Goal: Task Accomplishment & Management: Use online tool/utility

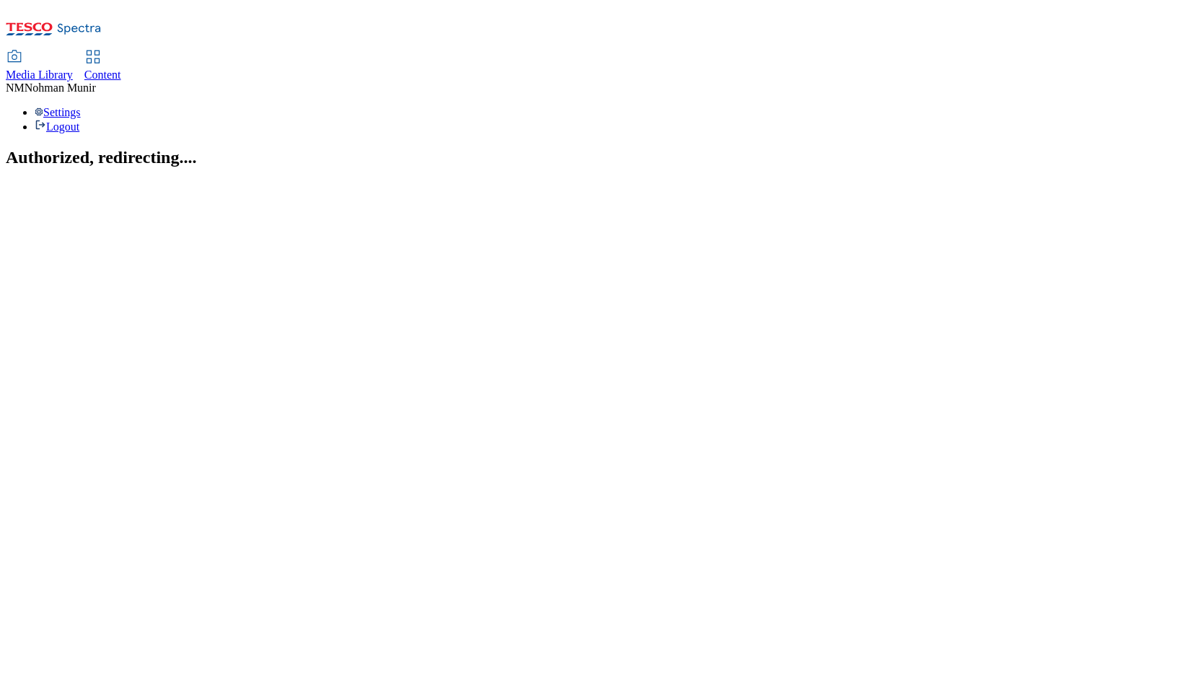
click at [121, 69] on span "Content" at bounding box center [102, 75] width 37 height 12
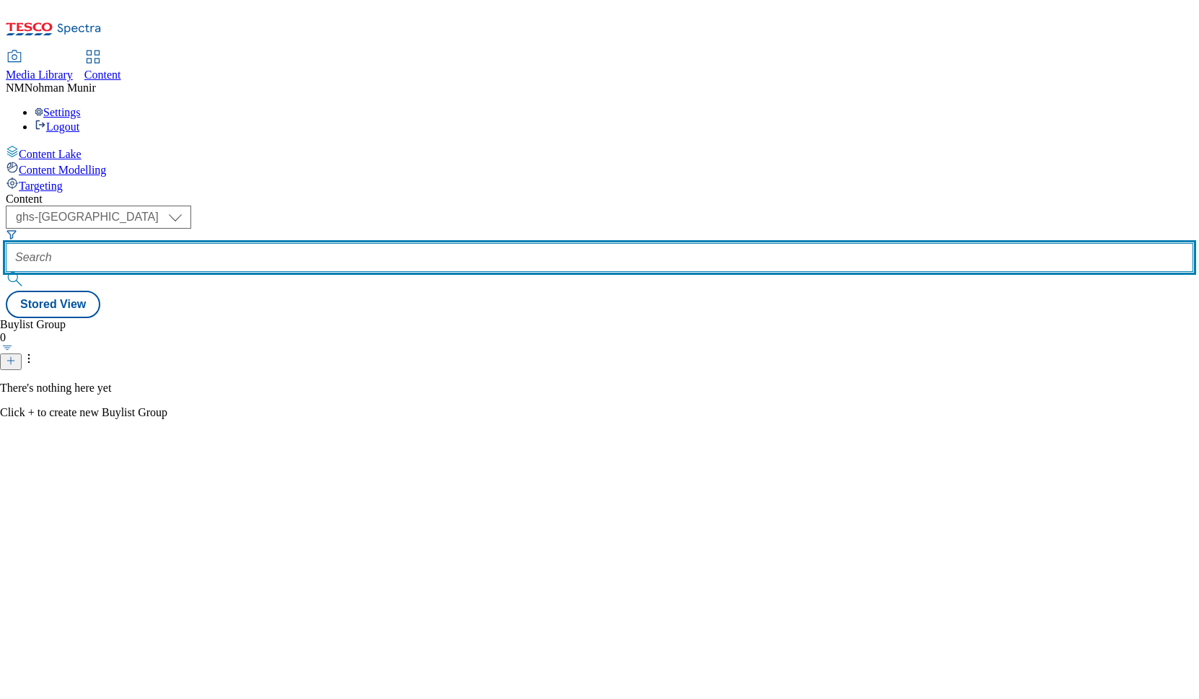
click at [372, 243] on input "text" at bounding box center [600, 257] width 1188 height 29
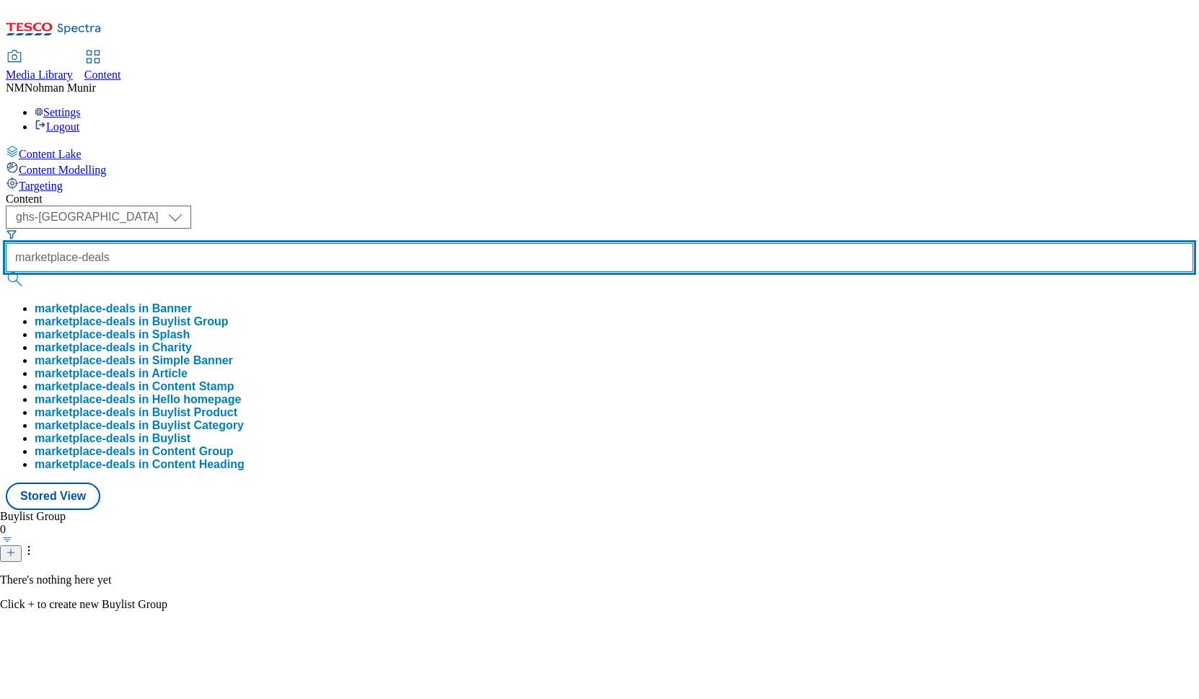
type input "marketplace-deals"
click at [6, 272] on button "submit" at bounding box center [16, 279] width 20 height 14
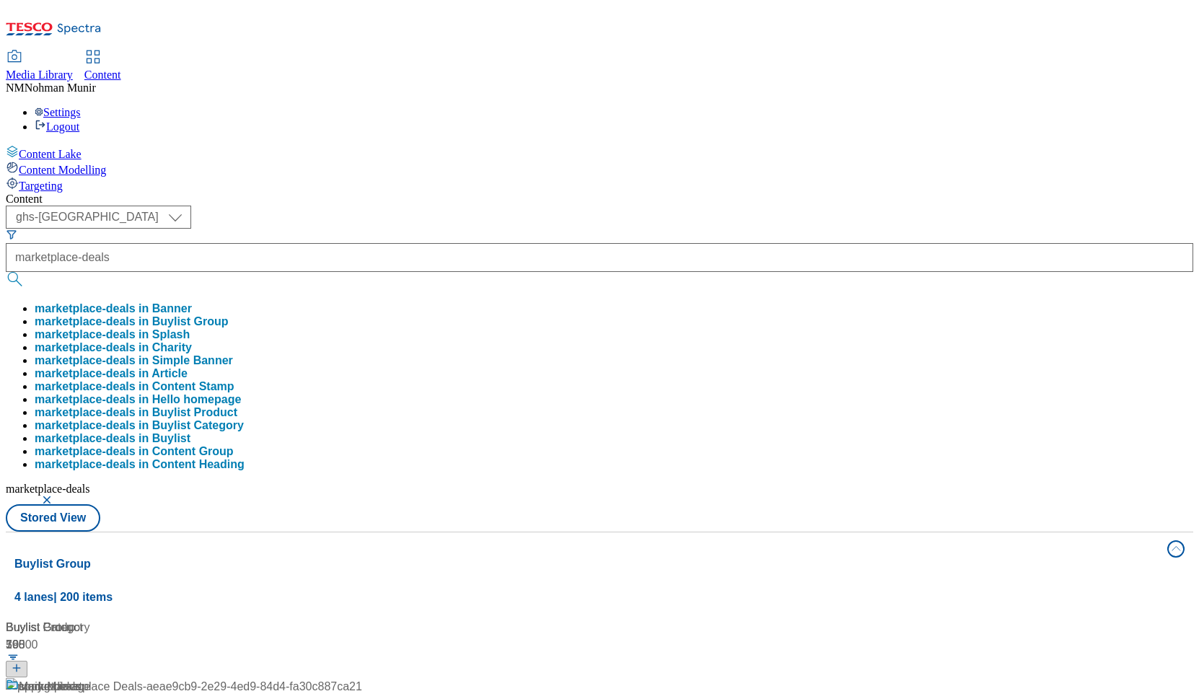
click at [705, 206] on div "( optional ) ghs-uk group-comms ghs-uk marketplace-deals marketplace-deals in B…" at bounding box center [600, 369] width 1188 height 326
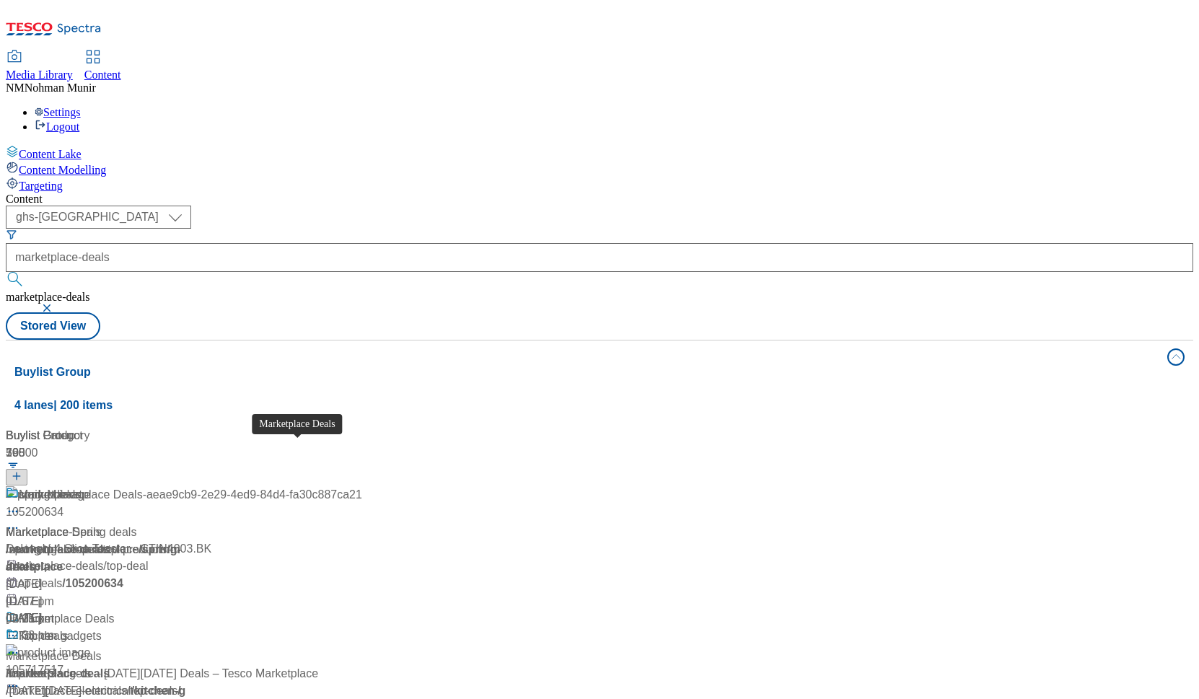
click at [115, 610] on span "Marketplace Deals" at bounding box center [67, 619] width 96 height 18
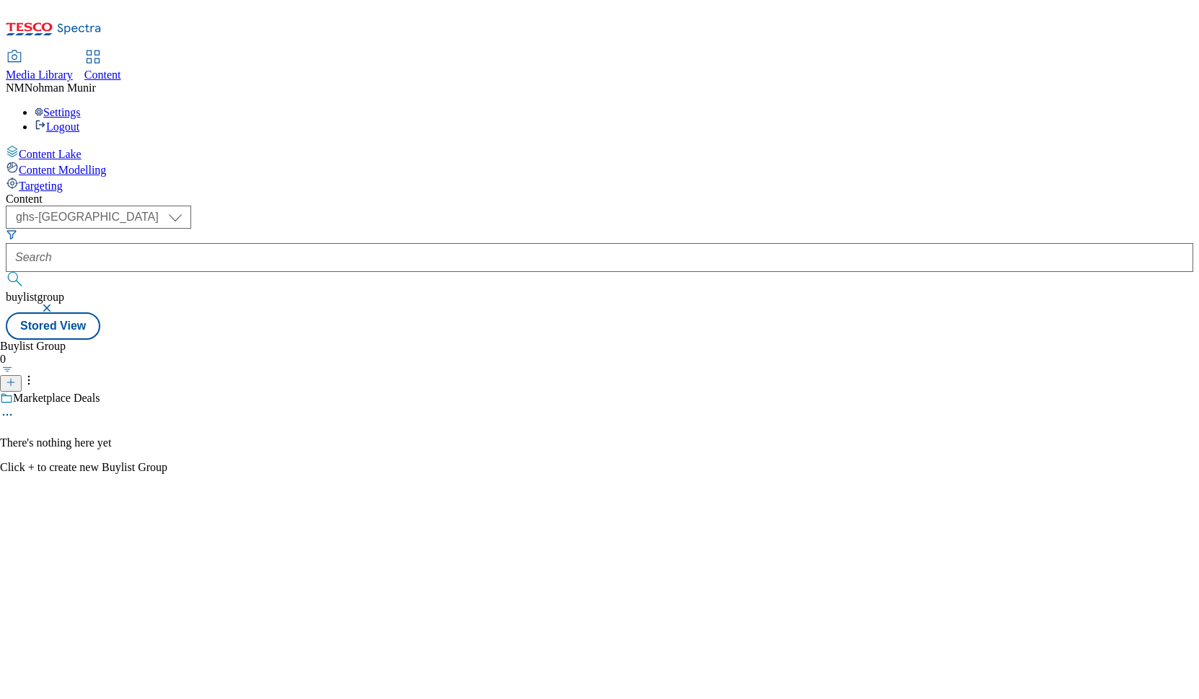
click at [167, 408] on div at bounding box center [83, 416] width 167 height 17
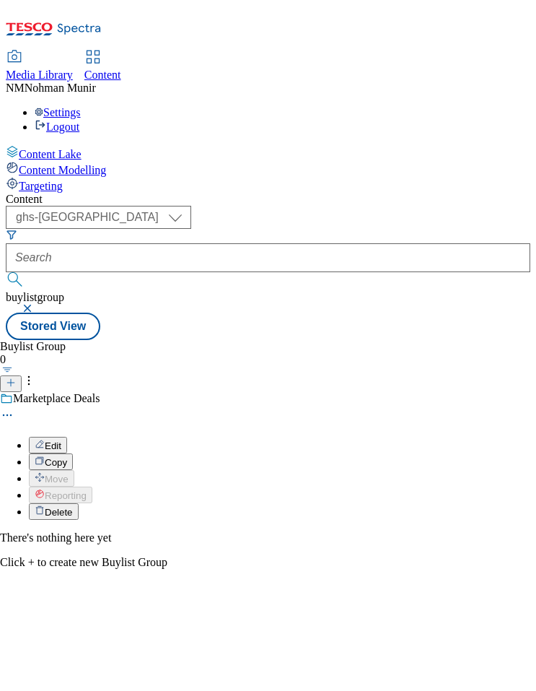
click at [61, 440] on span "Edit" at bounding box center [53, 445] width 17 height 11
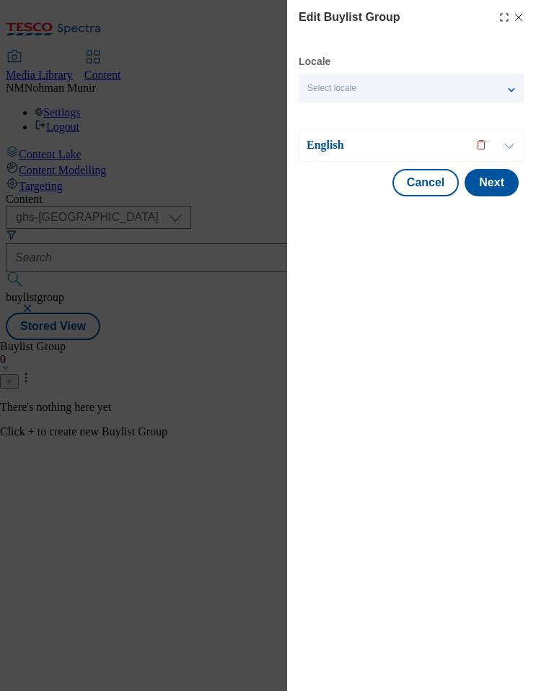
click at [517, 20] on icon "Modal" at bounding box center [519, 18] width 12 height 12
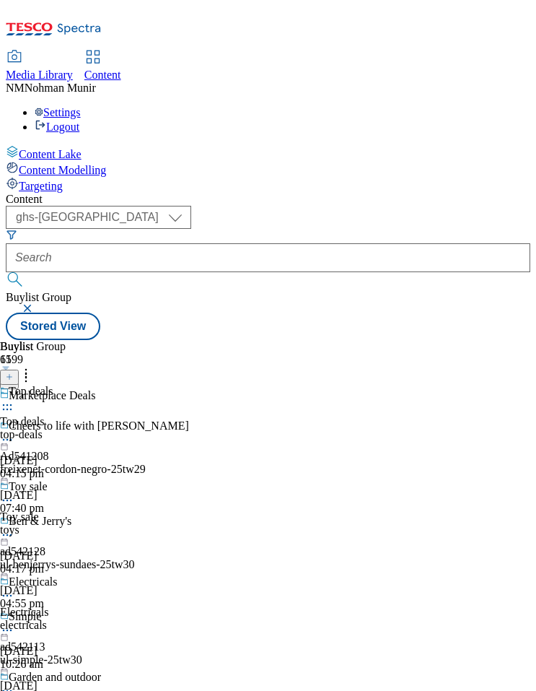
click at [113, 523] on div "toys" at bounding box center [56, 529] width 113 height 13
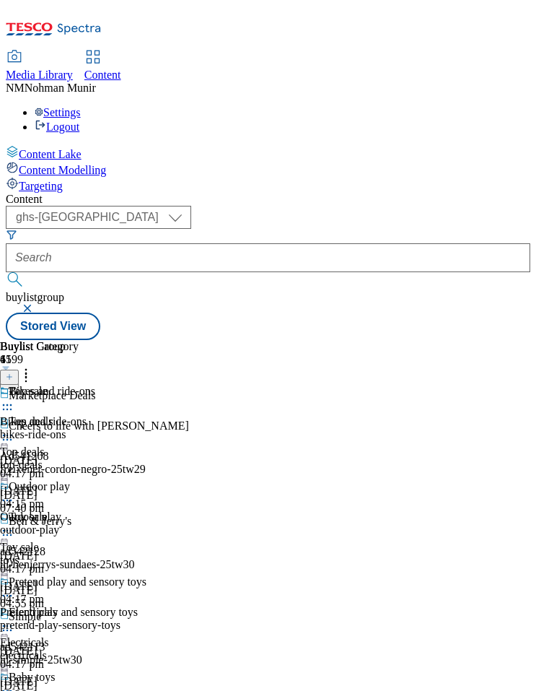
scroll to position [0, 103]
click at [87, 415] on div "Bikes and ride-ons" at bounding box center [43, 421] width 87 height 13
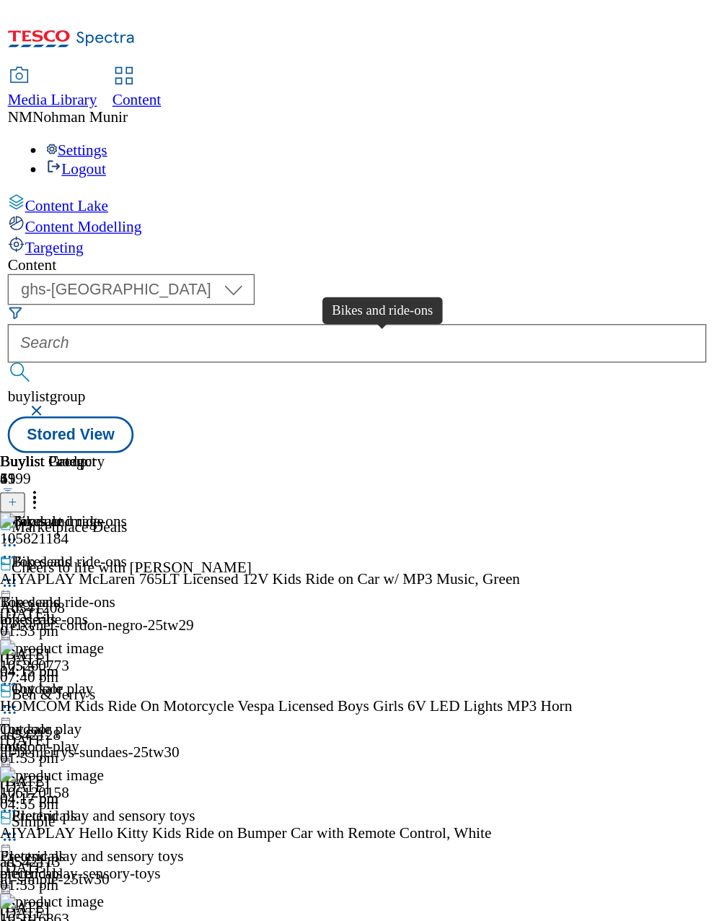
scroll to position [0, 245]
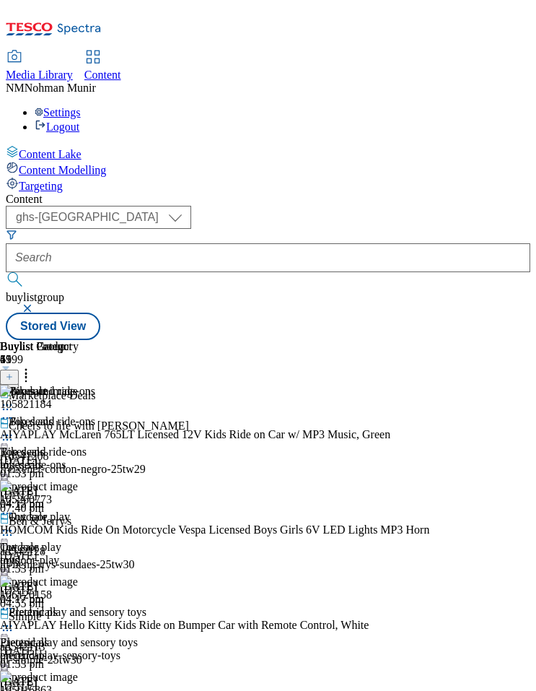
click at [372, 48] on div "Media Library Content NM [PERSON_NAME] Settings Logout" at bounding box center [268, 70] width 525 height 128
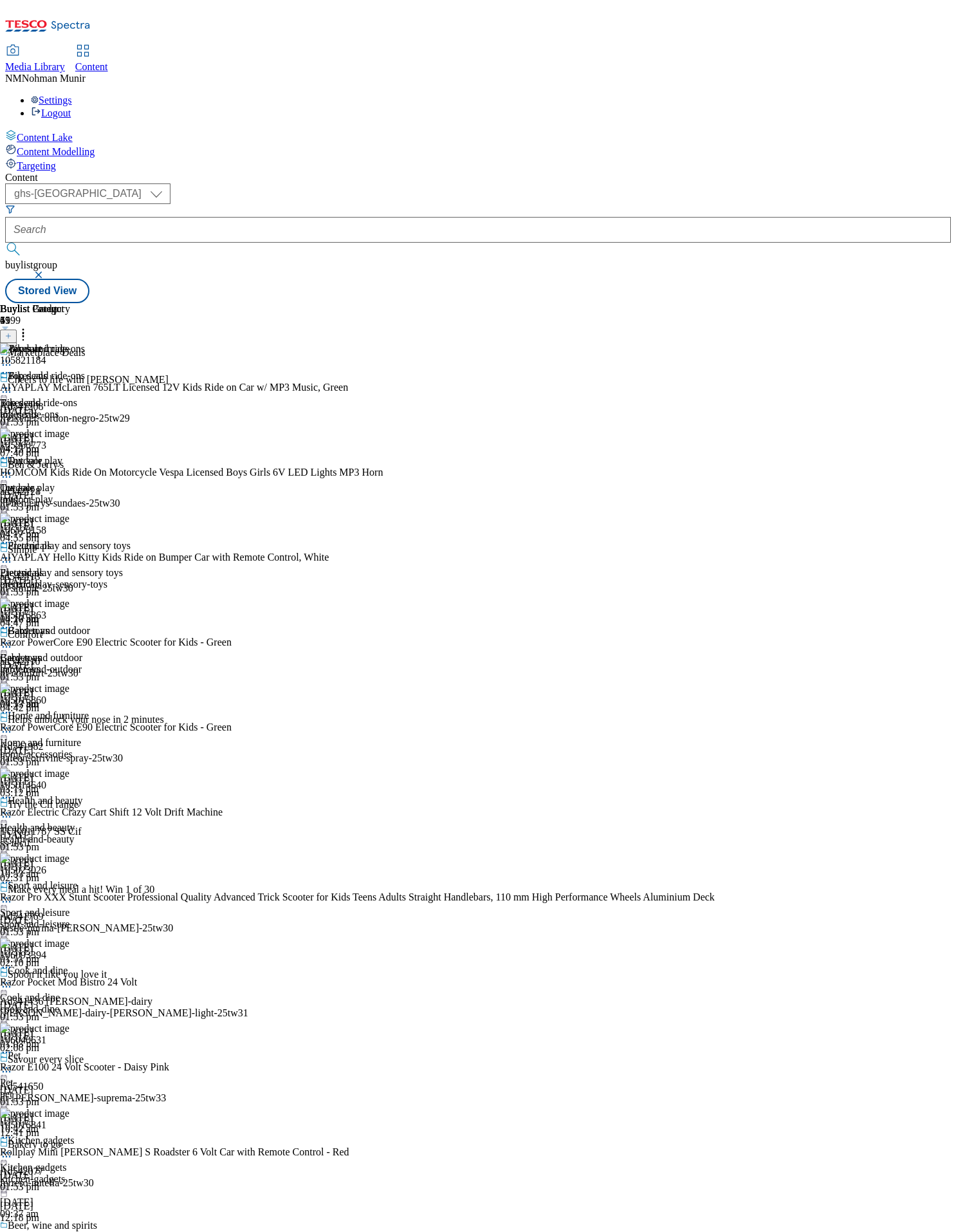
scroll to position [0, 59]
click at [130, 382] on div at bounding box center [65, 389] width 130 height 15
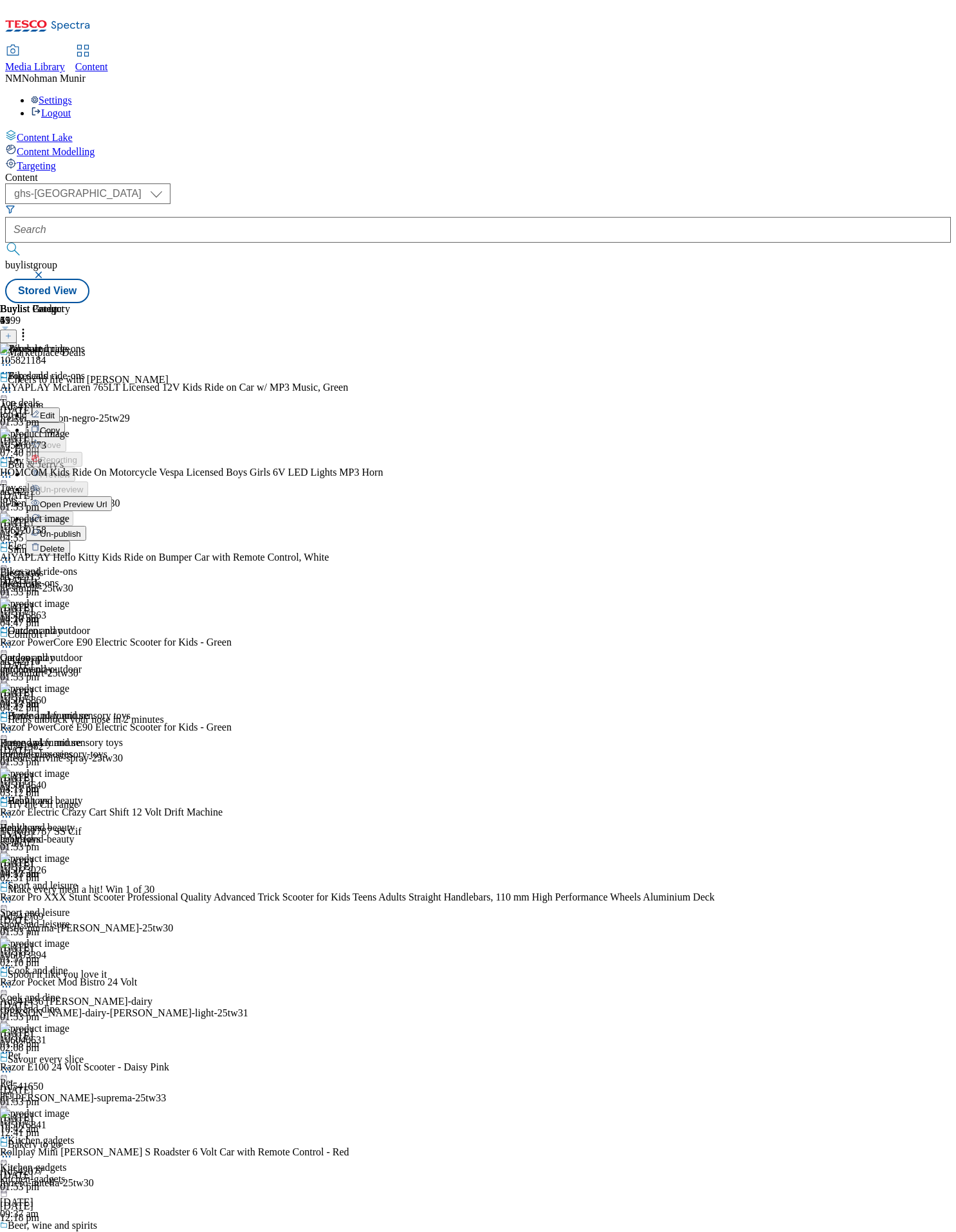
click at [81, 529] on span "Un-publish" at bounding box center [61, 533] width 41 height 10
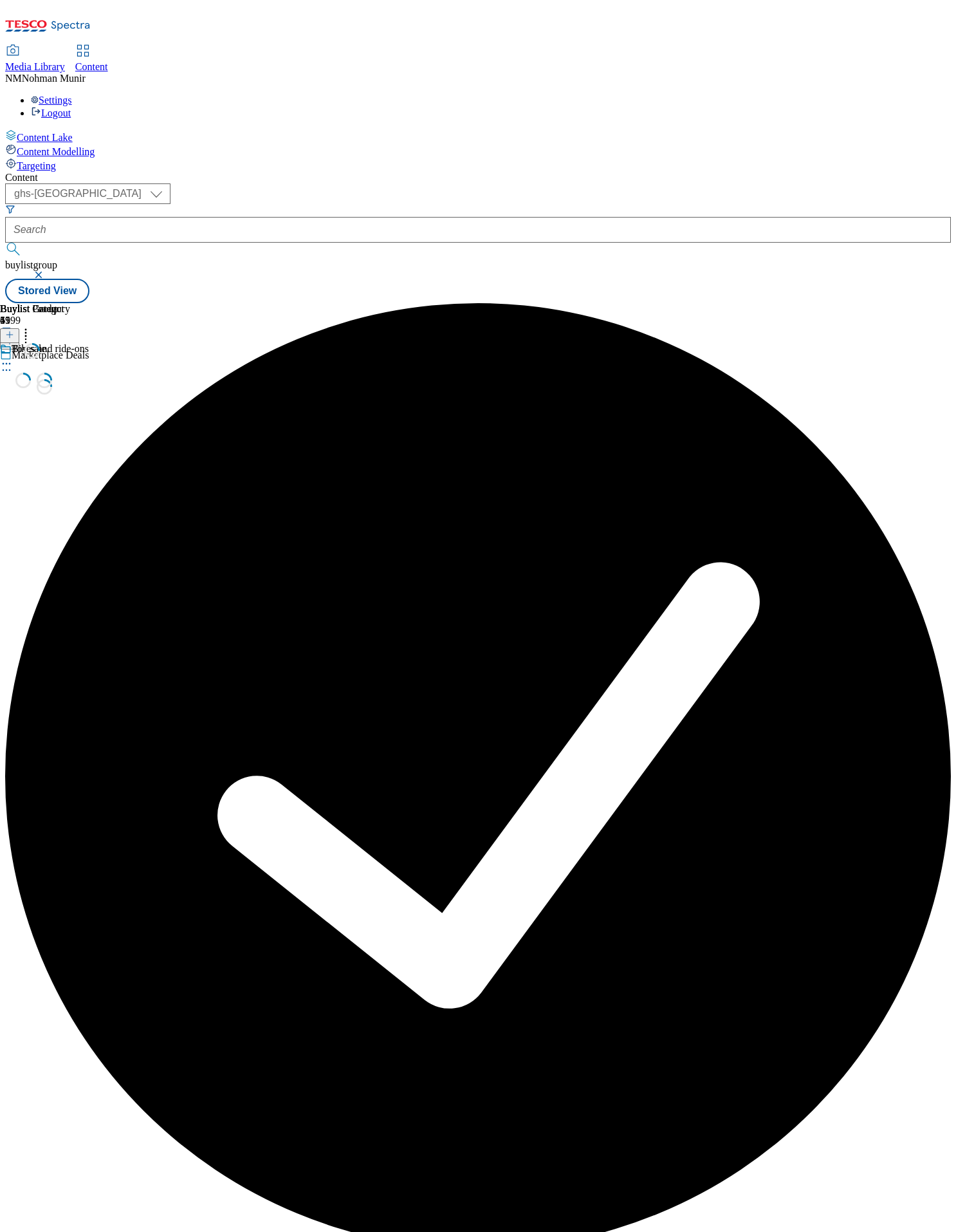
scroll to position [0, 0]
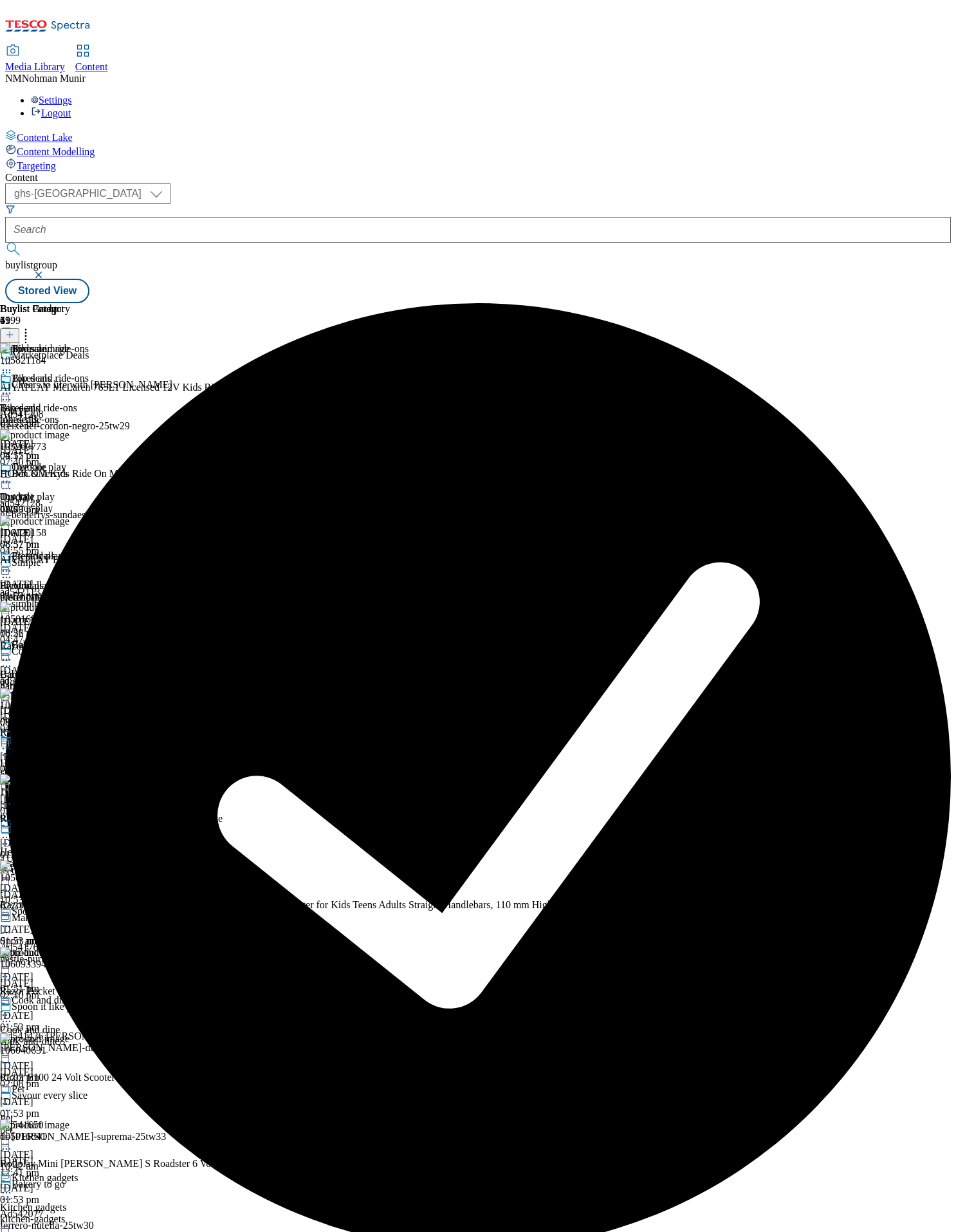
click at [12, 387] on icon at bounding box center [6, 393] width 12 height 12
click at [83, 490] on span "Un-preview" at bounding box center [62, 494] width 43 height 10
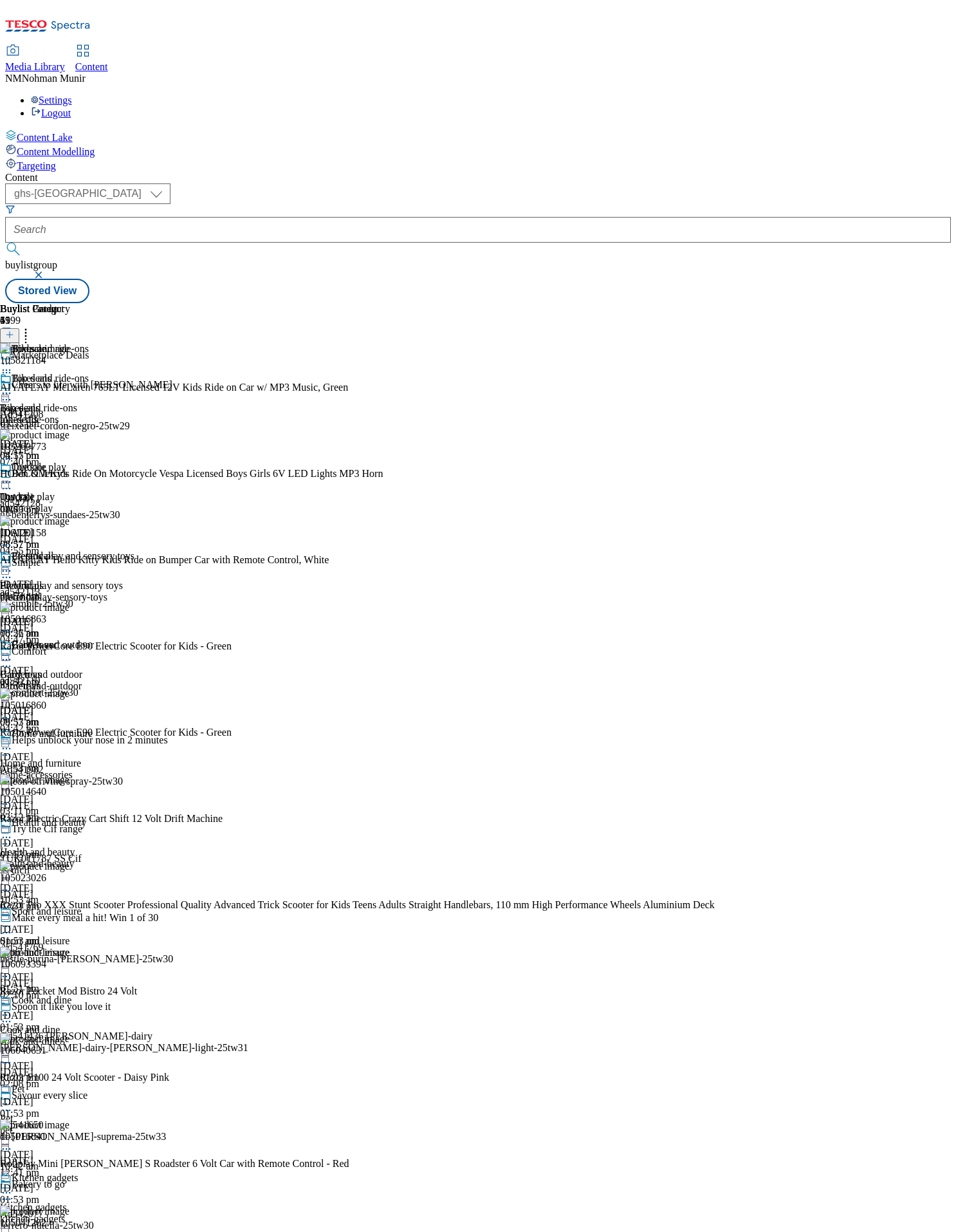
click at [32, 327] on icon at bounding box center [26, 333] width 12 height 12
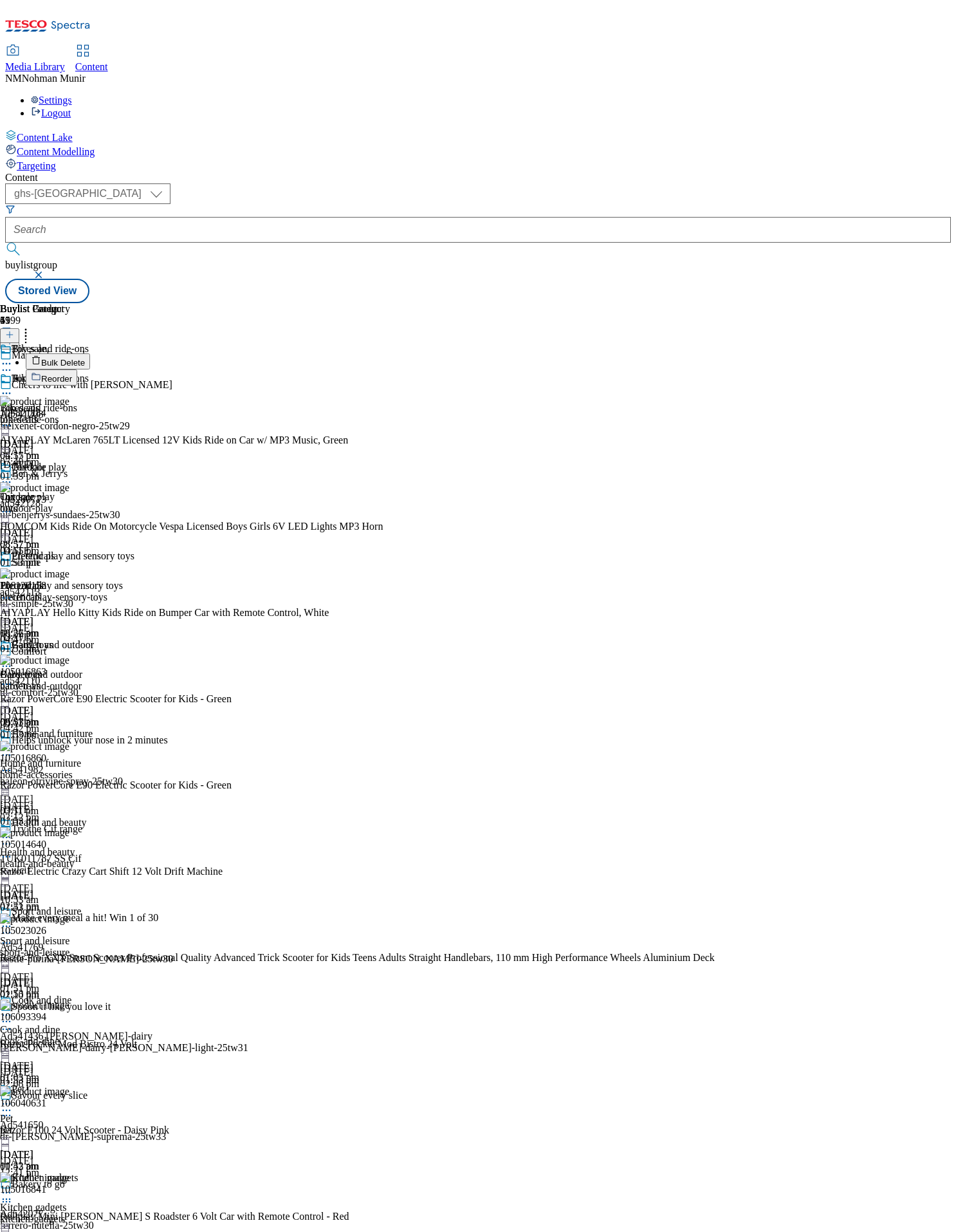
click at [72, 374] on span "Reorder" at bounding box center [56, 378] width 31 height 10
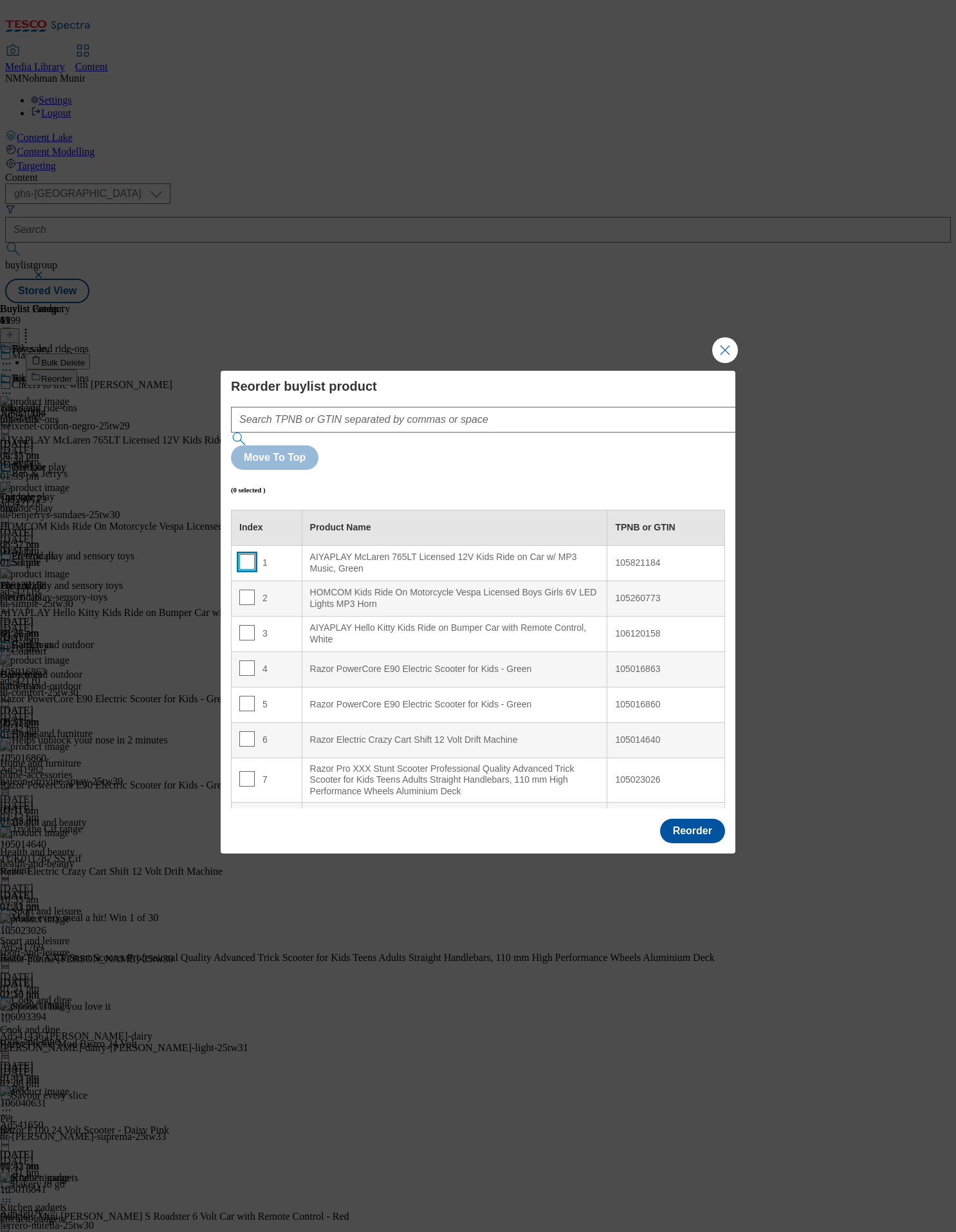
click at [245, 554] on input "Modal" at bounding box center [246, 561] width 15 height 15
checkbox input "true"
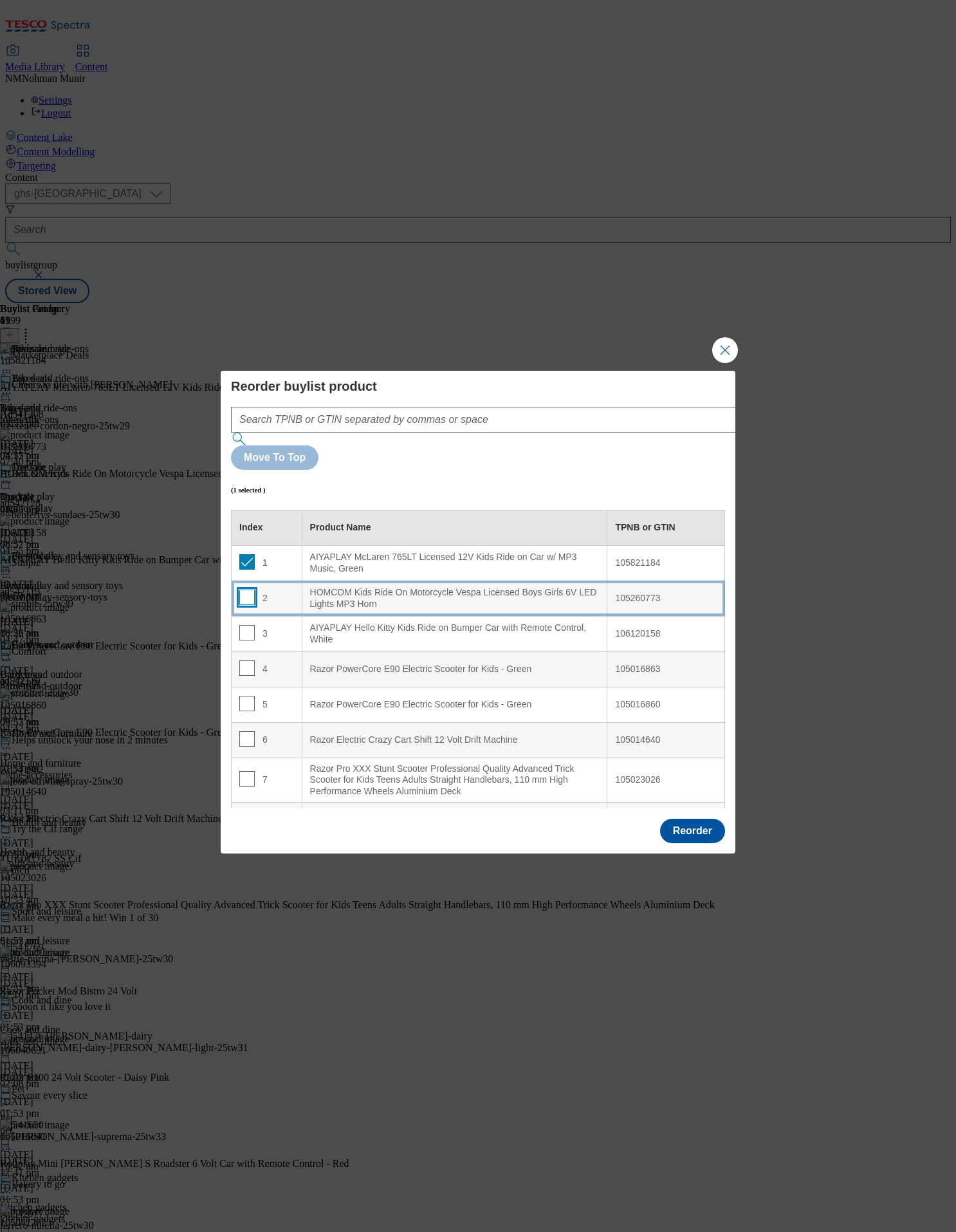
click at [248, 590] on input "Modal" at bounding box center [246, 597] width 15 height 15
checkbox input "true"
click at [249, 616] on input "Modal" at bounding box center [246, 633] width 15 height 15
checkbox input "true"
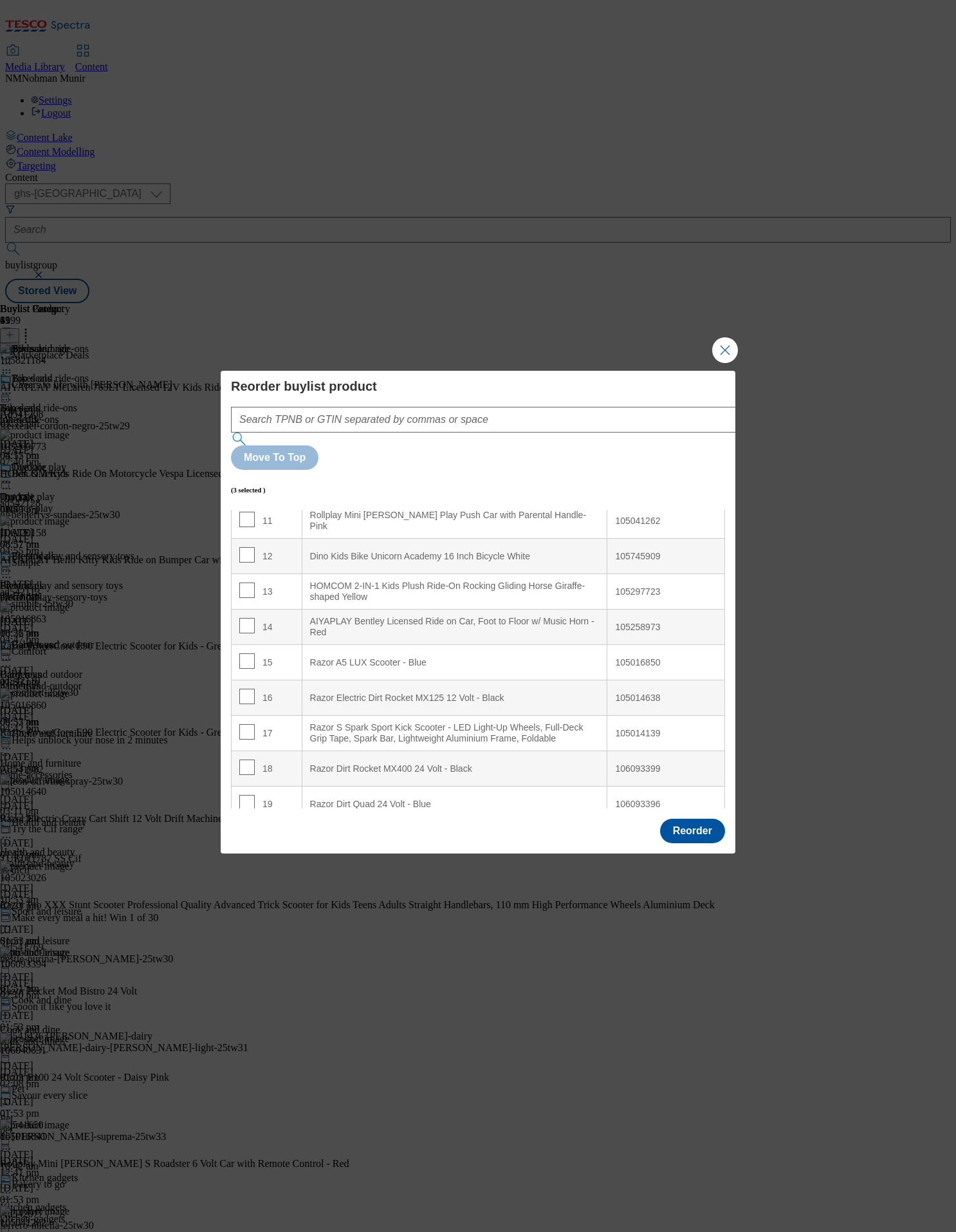
scroll to position [401, 0]
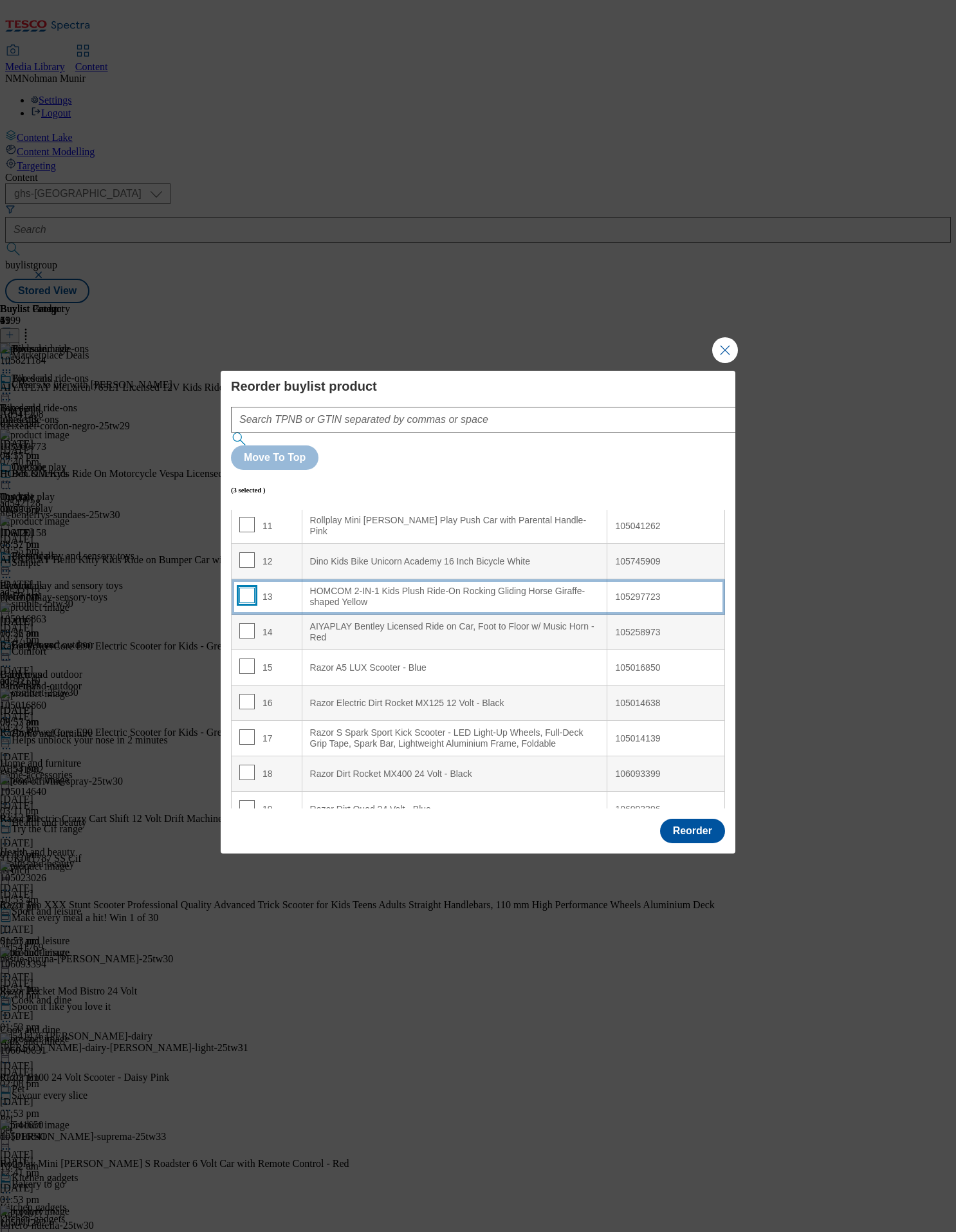
click at [243, 588] on input "Modal" at bounding box center [246, 595] width 15 height 15
checkbox input "true"
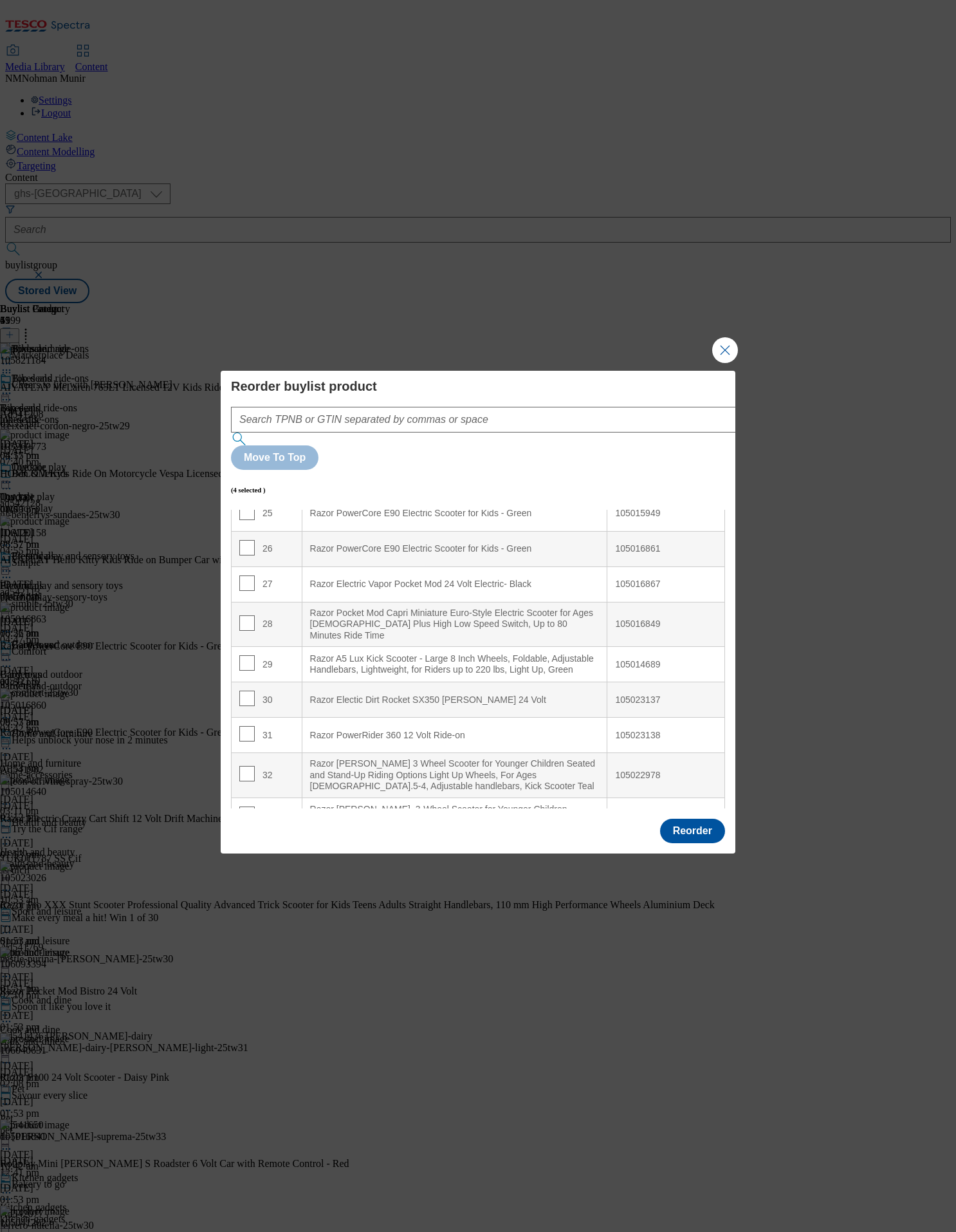
scroll to position [919, 0]
click at [248, 616] on input "Modal" at bounding box center [246, 732] width 15 height 15
checkbox input "true"
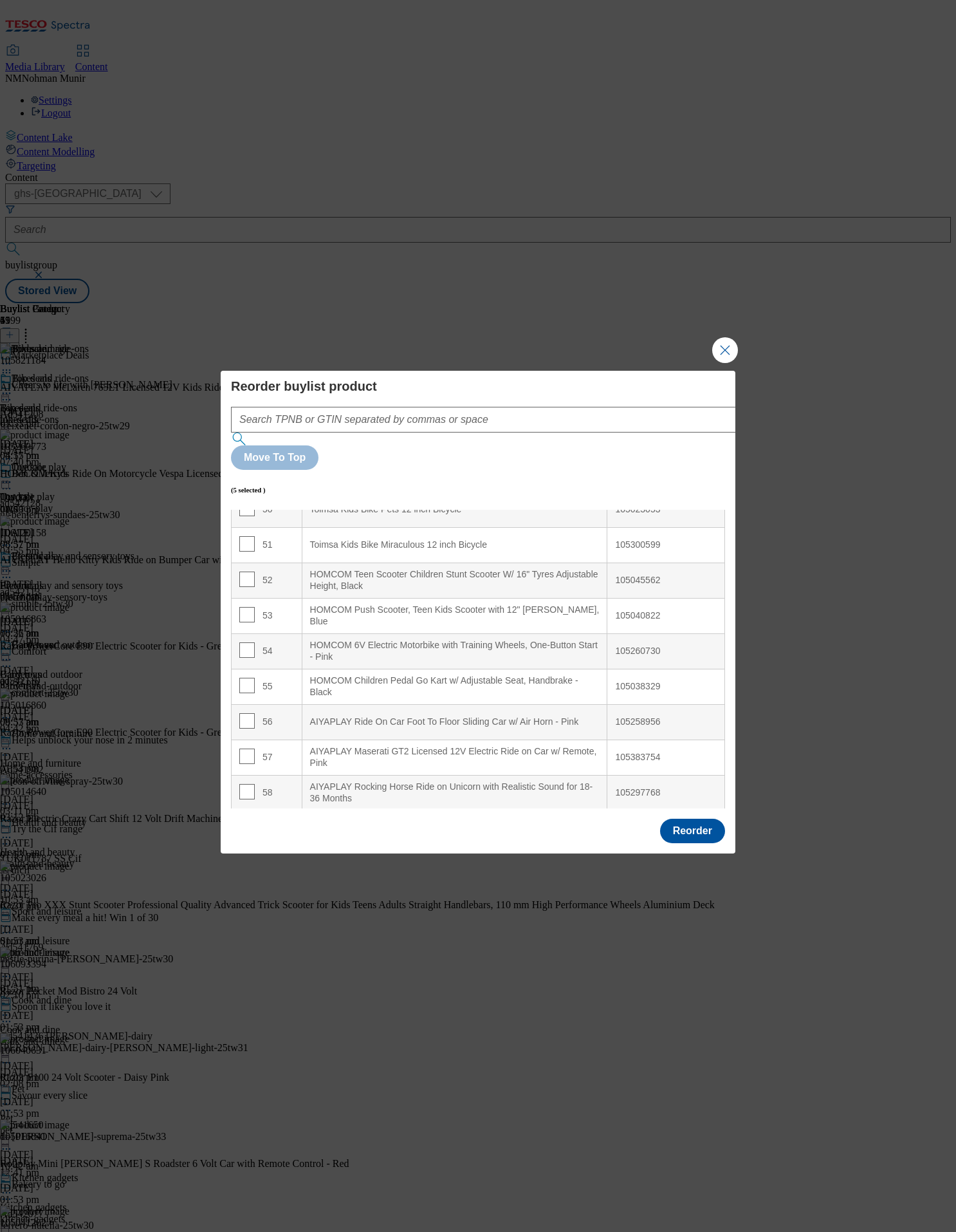
scroll to position [1830, 0]
click at [246, 567] on input "Modal" at bounding box center [246, 575] width 15 height 15
checkbox input "true"
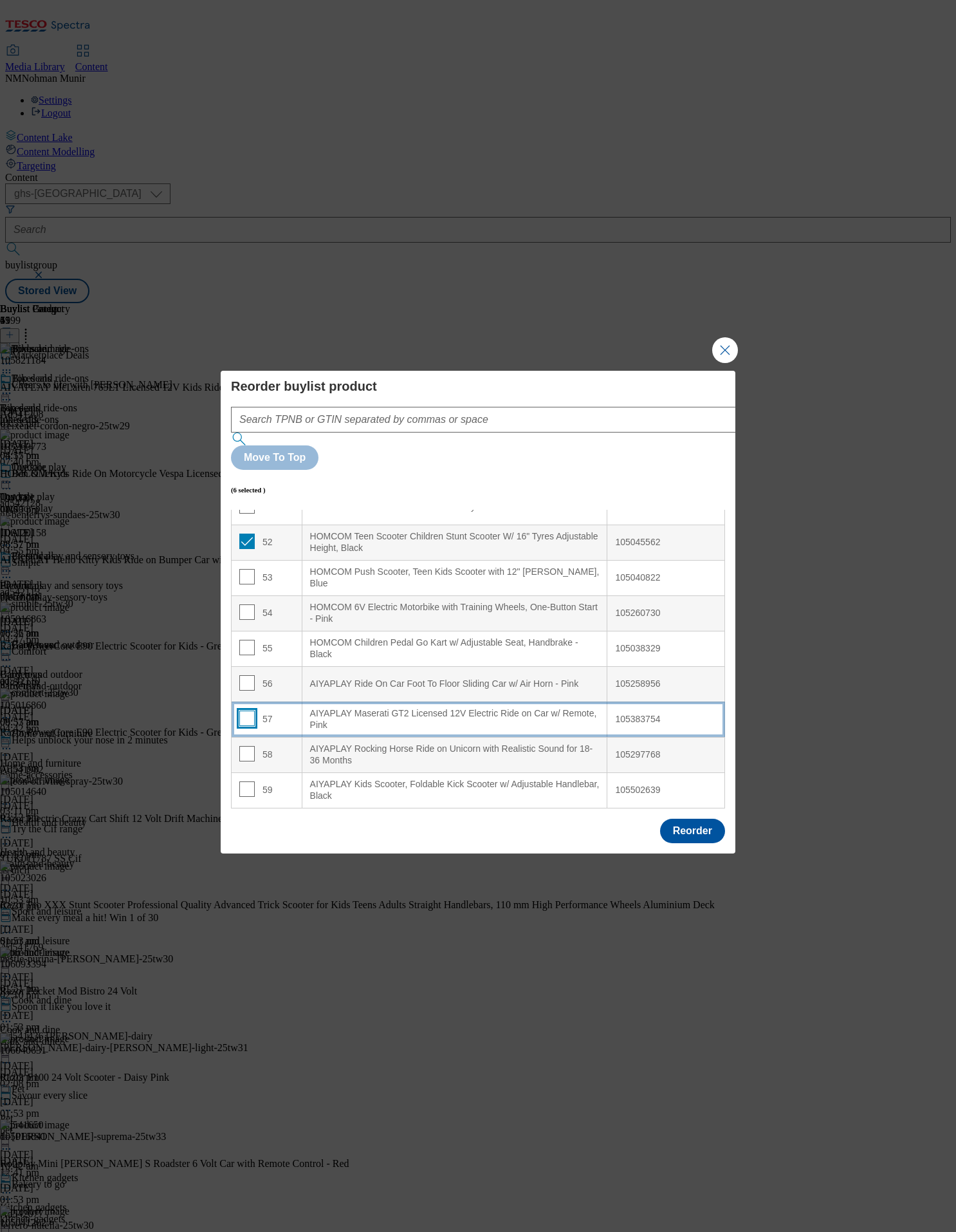
click at [246, 616] on input "Modal" at bounding box center [246, 718] width 15 height 15
checkbox input "true"
click at [243, 616] on input "Modal" at bounding box center [246, 753] width 15 height 15
checkbox input "true"
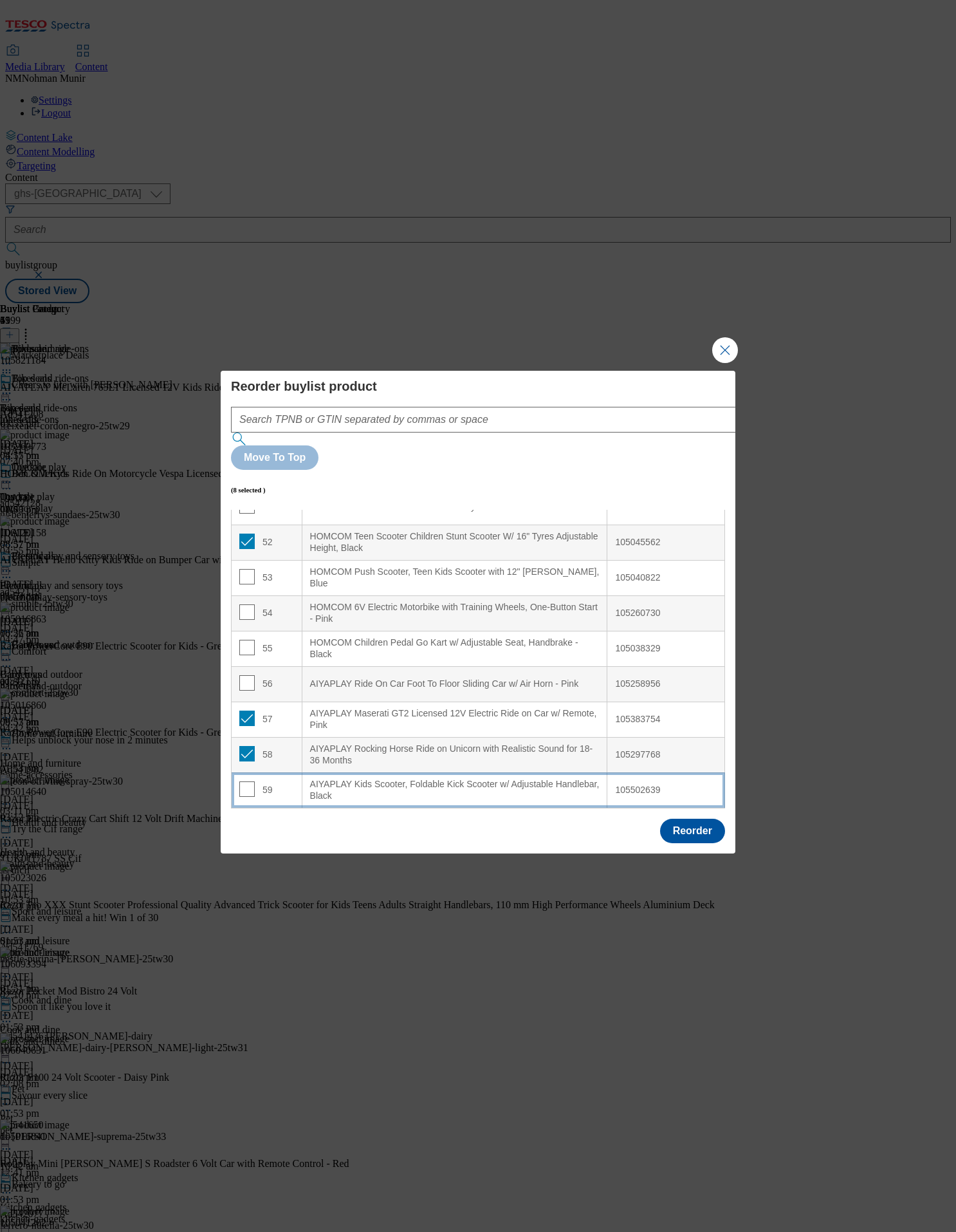
click at [432, 616] on div "AIYAPLAY Kids Scooter, Foldable Kick Scooter w/ Adjustable Handlebar, Black" at bounding box center [455, 790] width 290 height 22
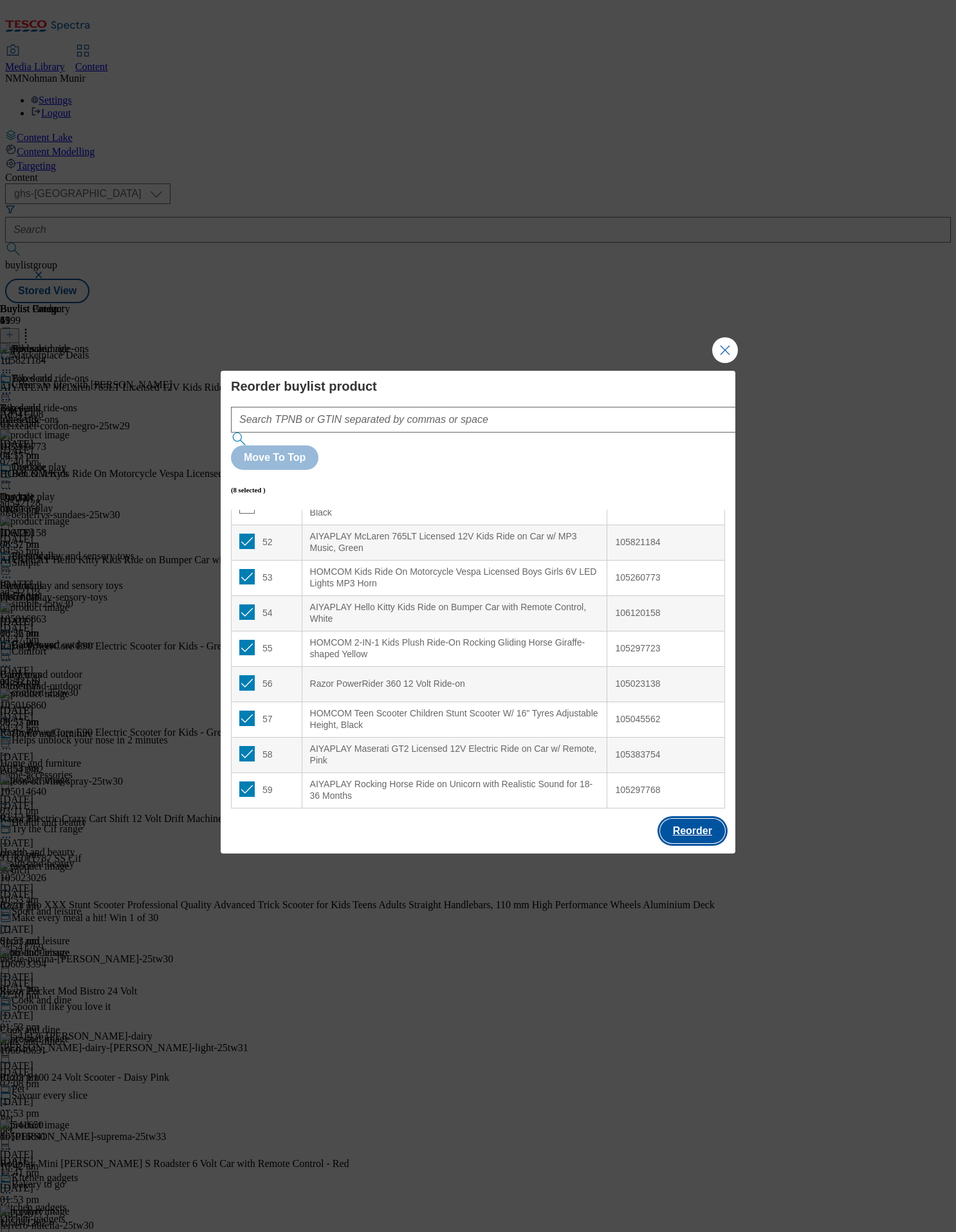
click at [477, 616] on button "Reorder" at bounding box center [692, 831] width 65 height 24
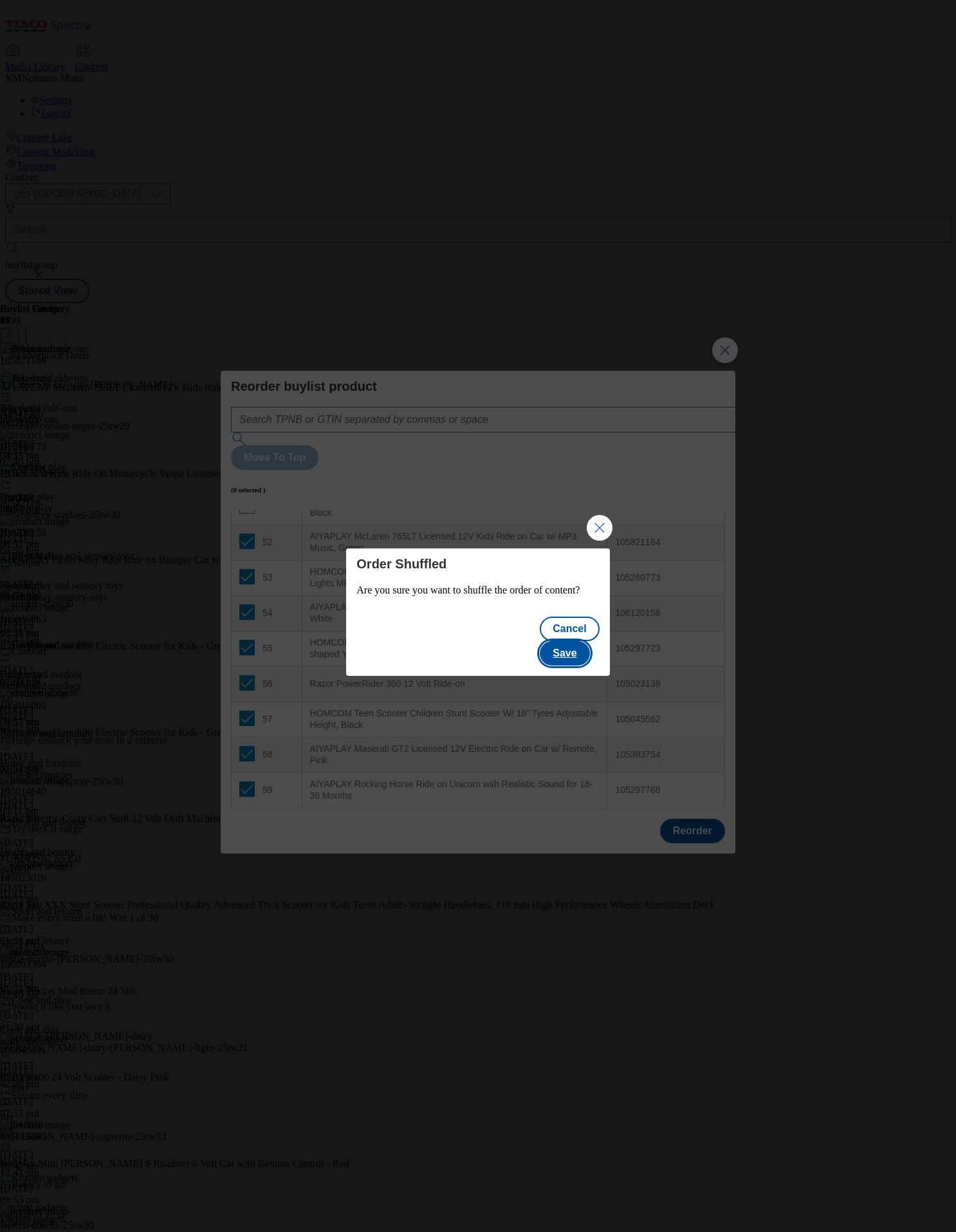
click at [477, 616] on button "Save" at bounding box center [565, 653] width 50 height 24
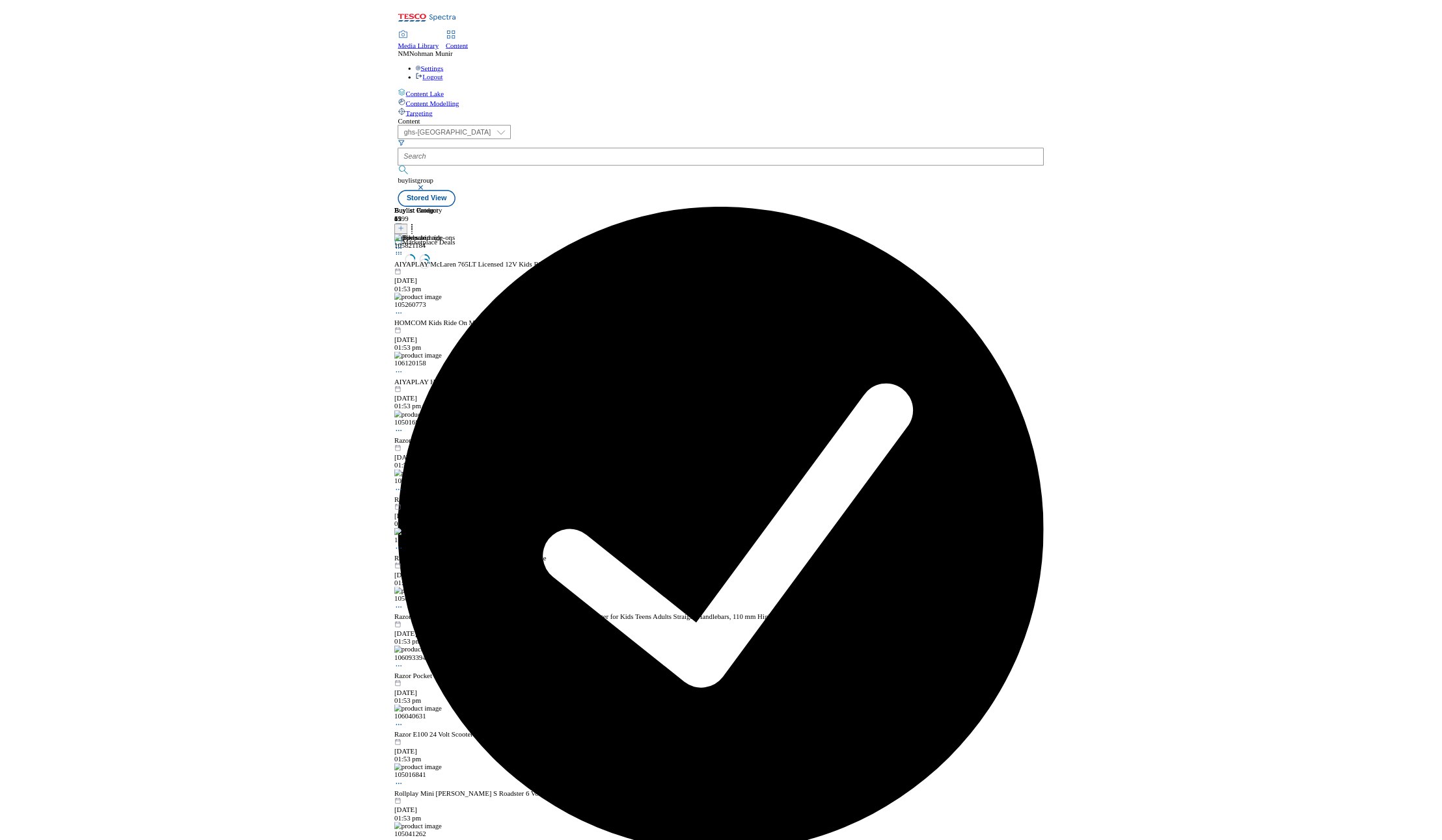
scroll to position [0, 0]
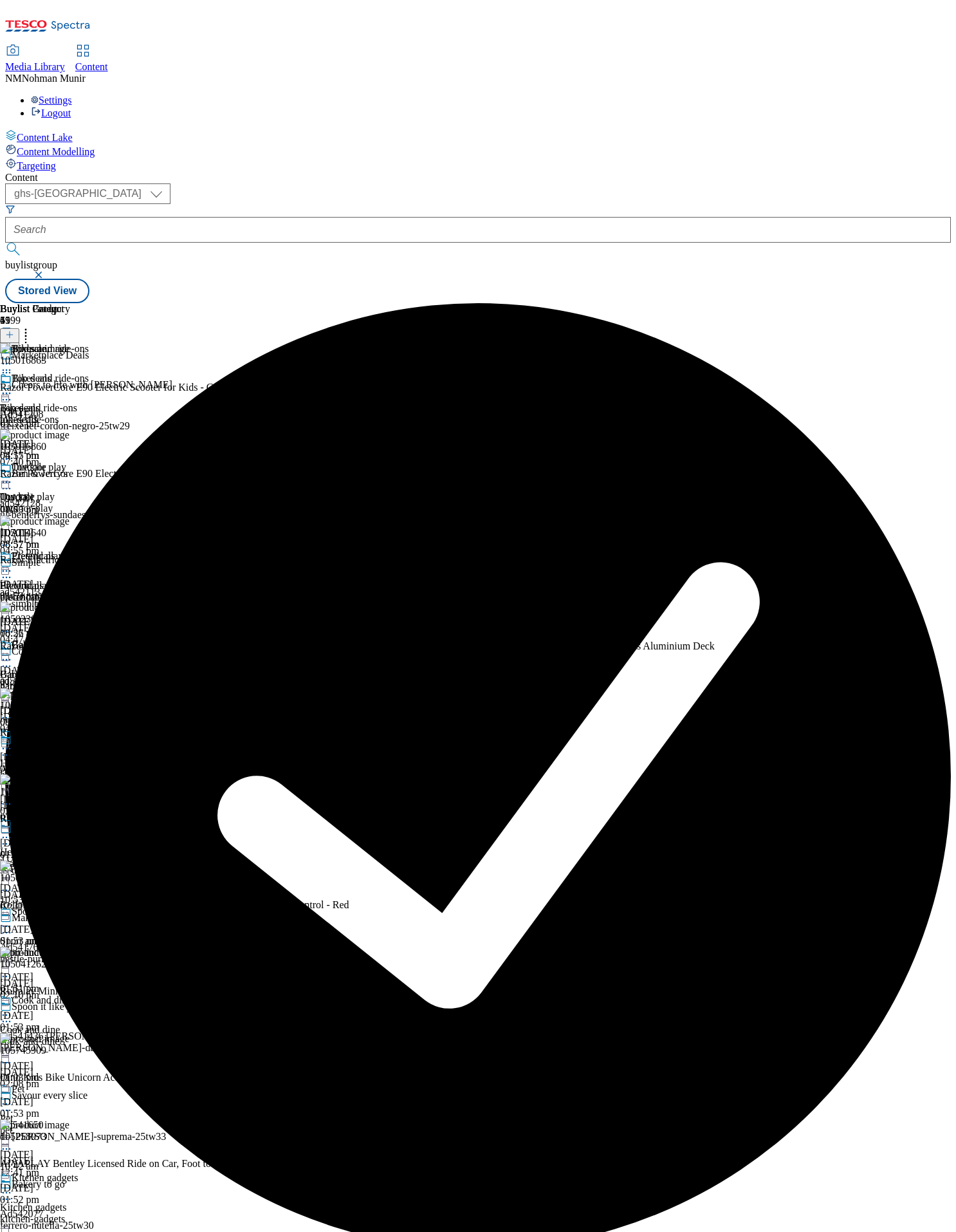
click at [12, 475] on icon at bounding box center [6, 482] width 12 height 12
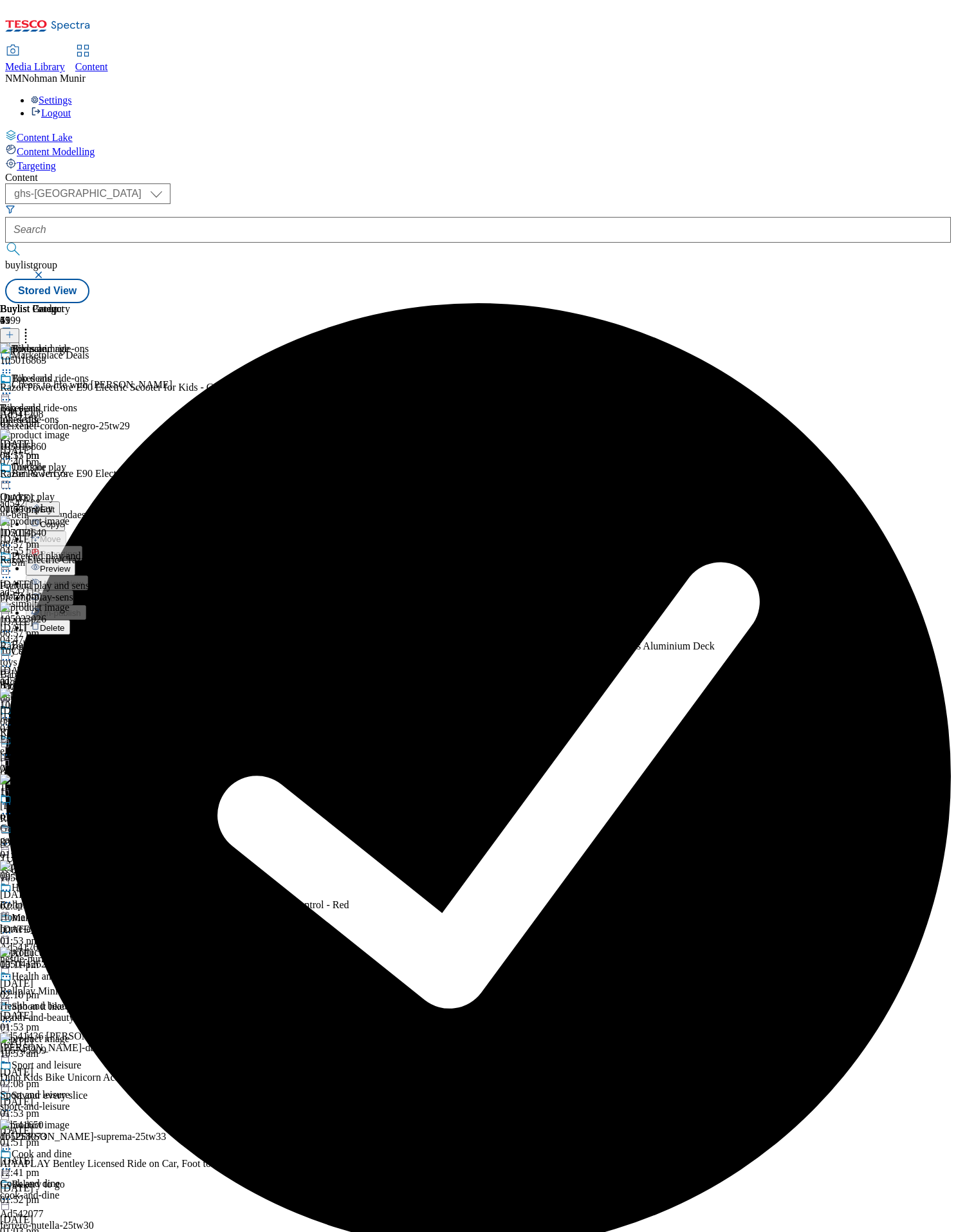
click at [70, 564] on span "Preview" at bounding box center [55, 568] width 30 height 10
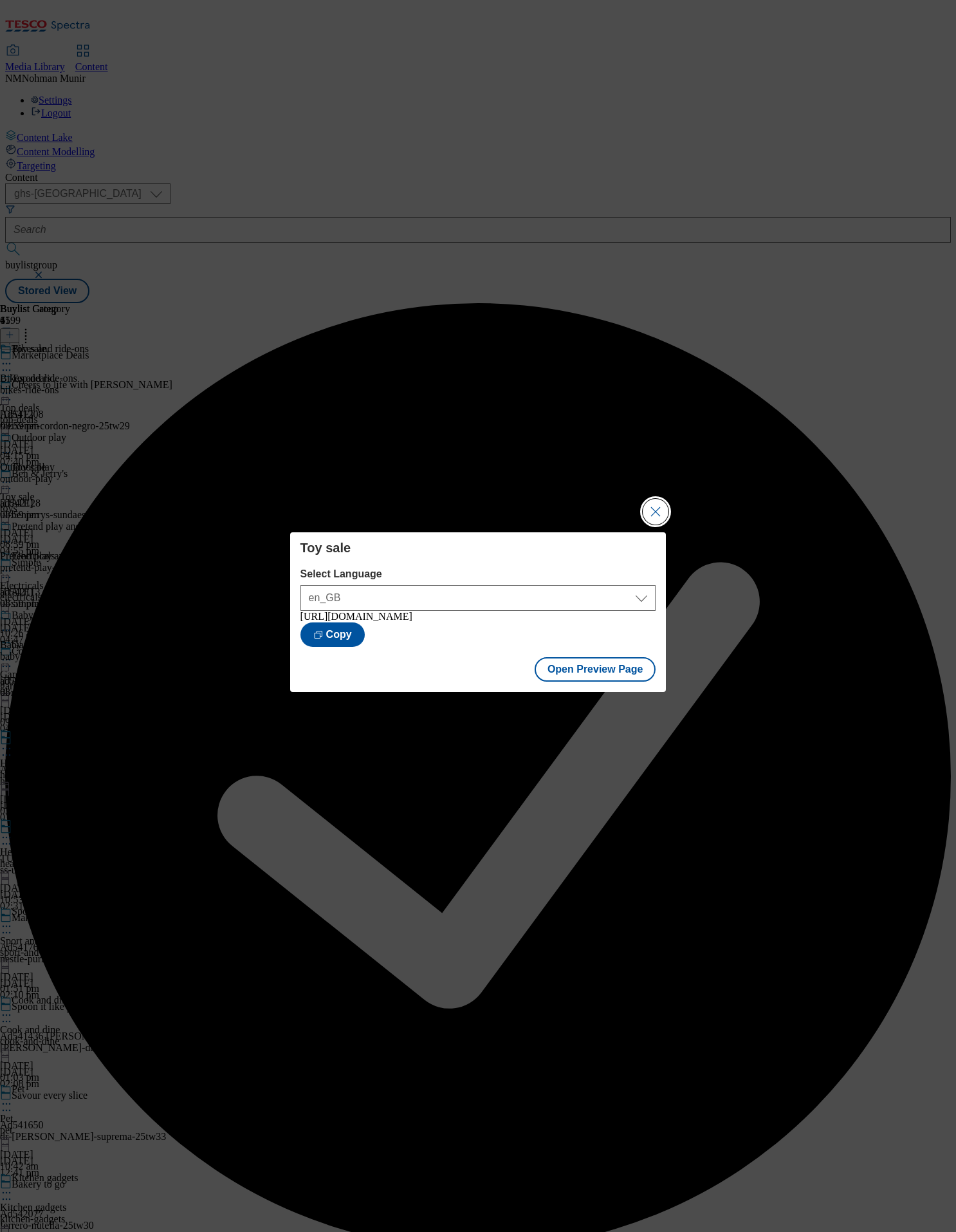
click at [477, 504] on button "Close Modal" at bounding box center [655, 511] width 26 height 26
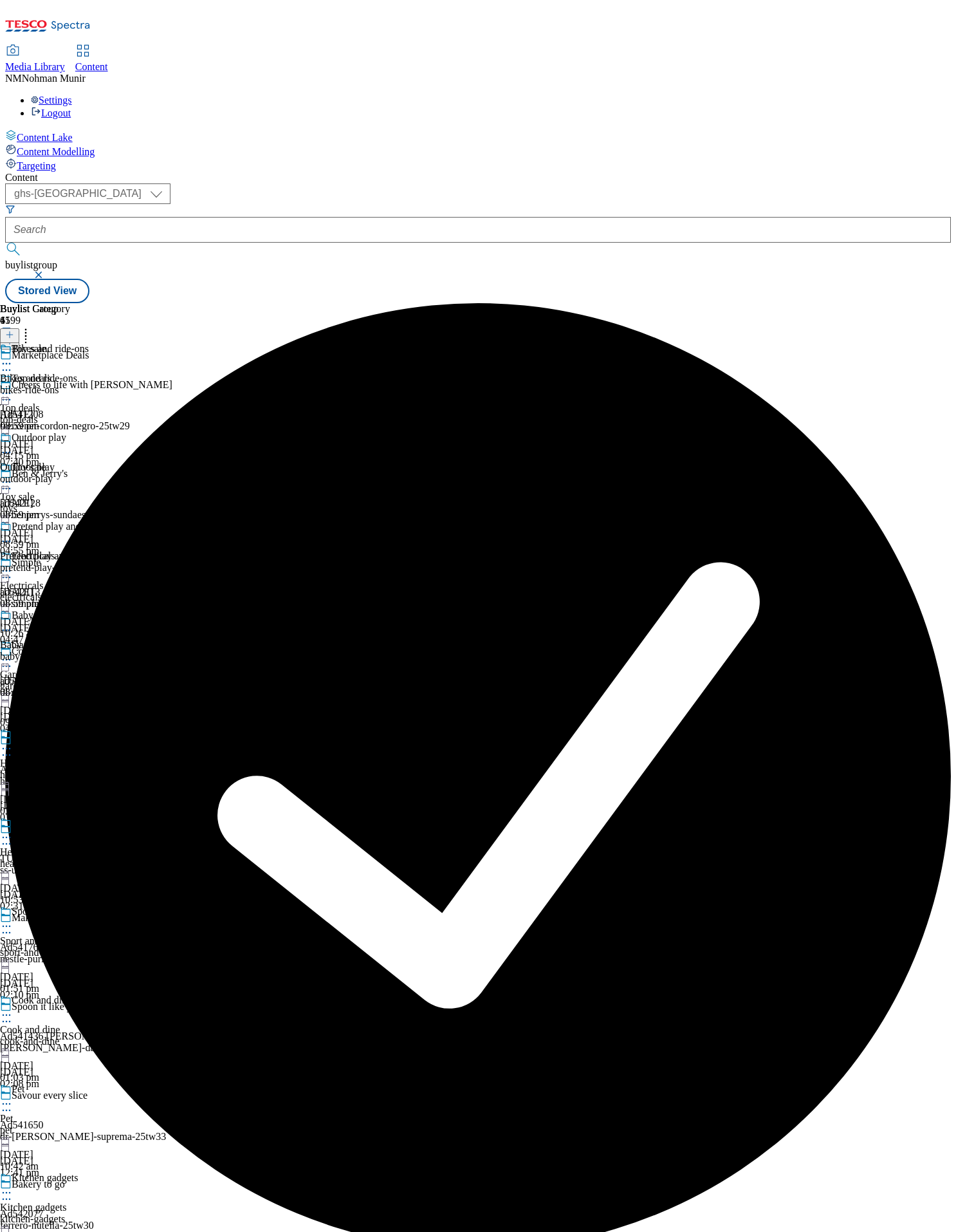
click at [12, 475] on icon at bounding box center [6, 482] width 12 height 12
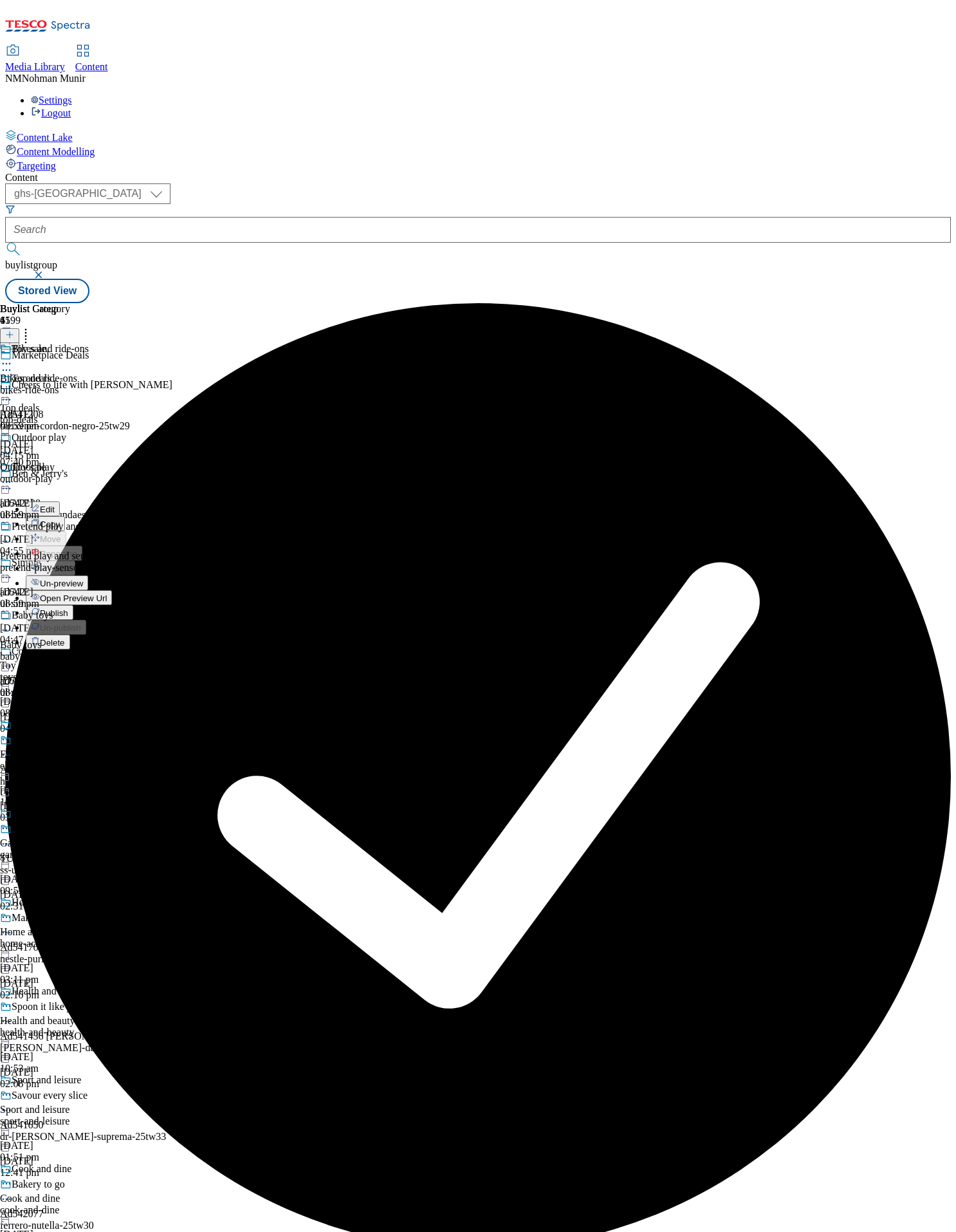
click at [68, 608] on span "Publish" at bounding box center [54, 613] width 29 height 10
